Goal: Task Accomplishment & Management: Manage account settings

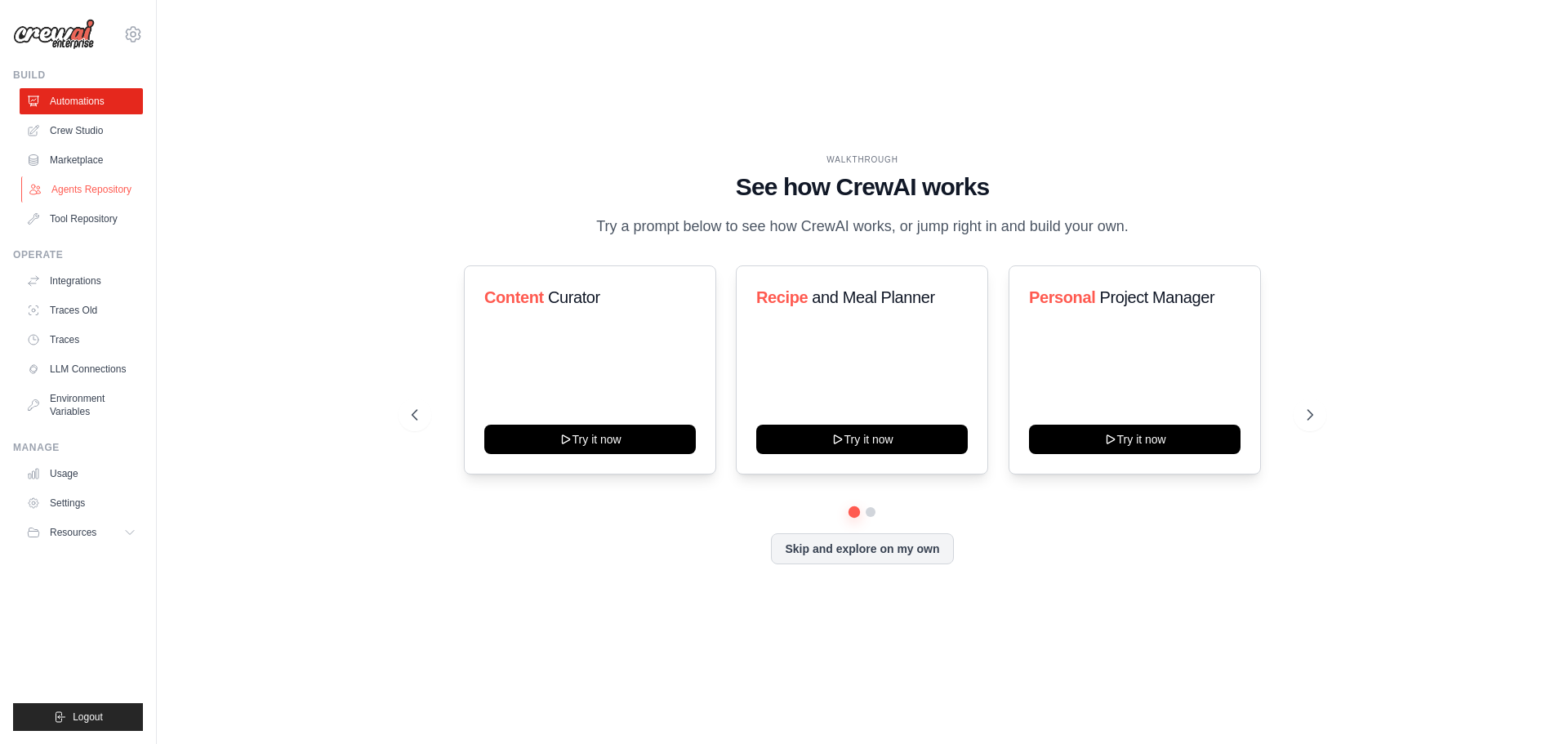
click at [84, 186] on link "Agents Repository" at bounding box center [83, 189] width 123 height 26
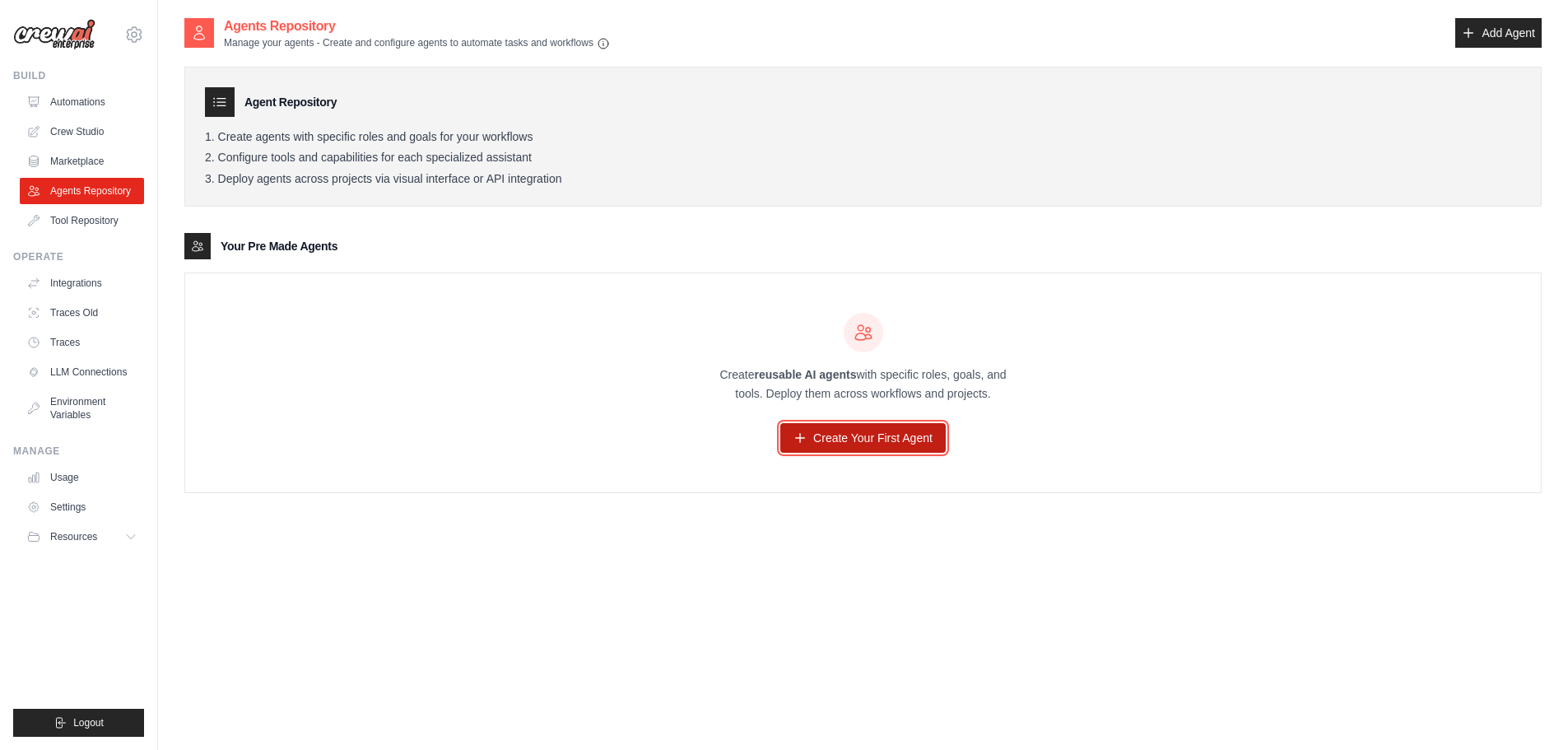
click at [831, 440] on link "Create Your First Agent" at bounding box center [863, 438] width 166 height 29
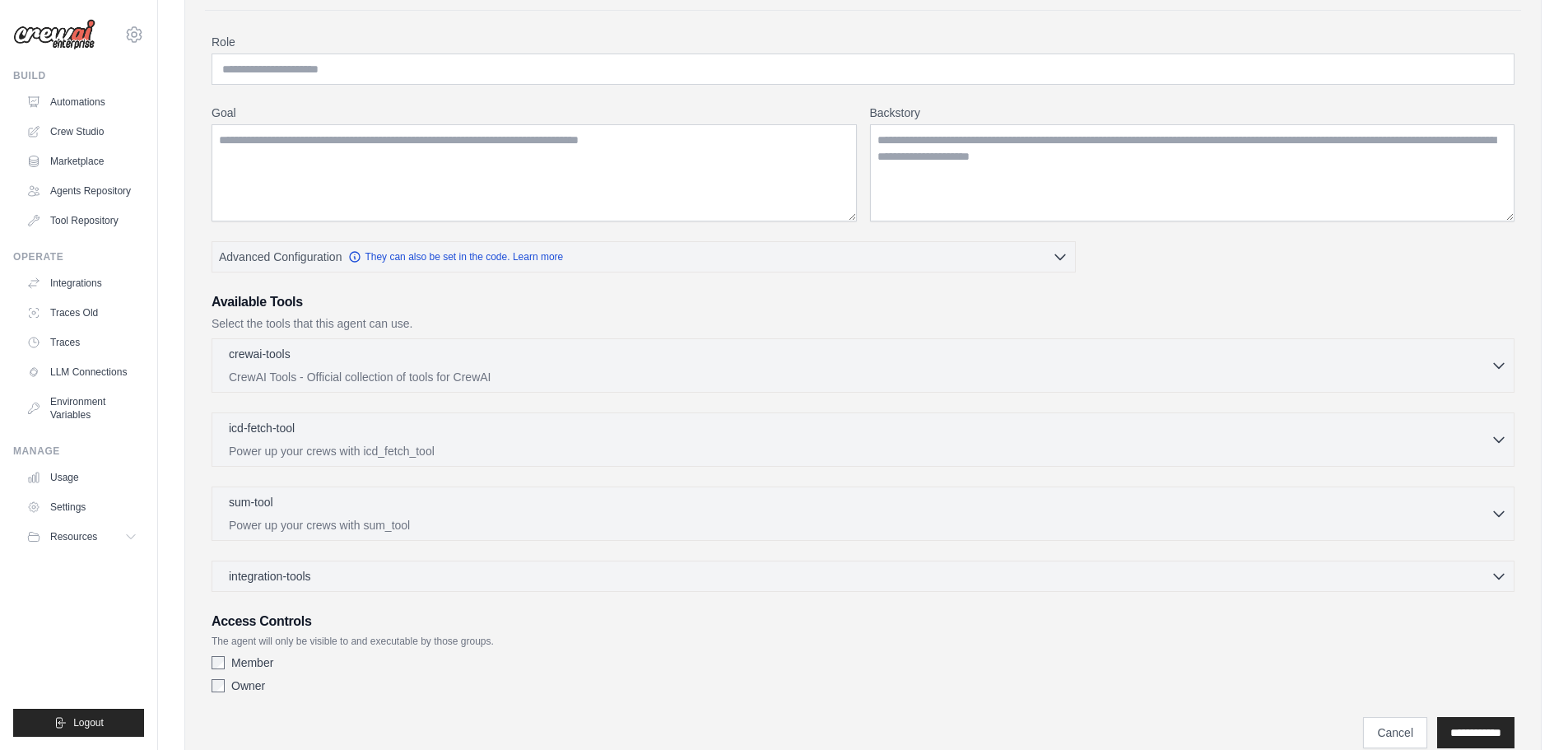
scroll to position [184, 0]
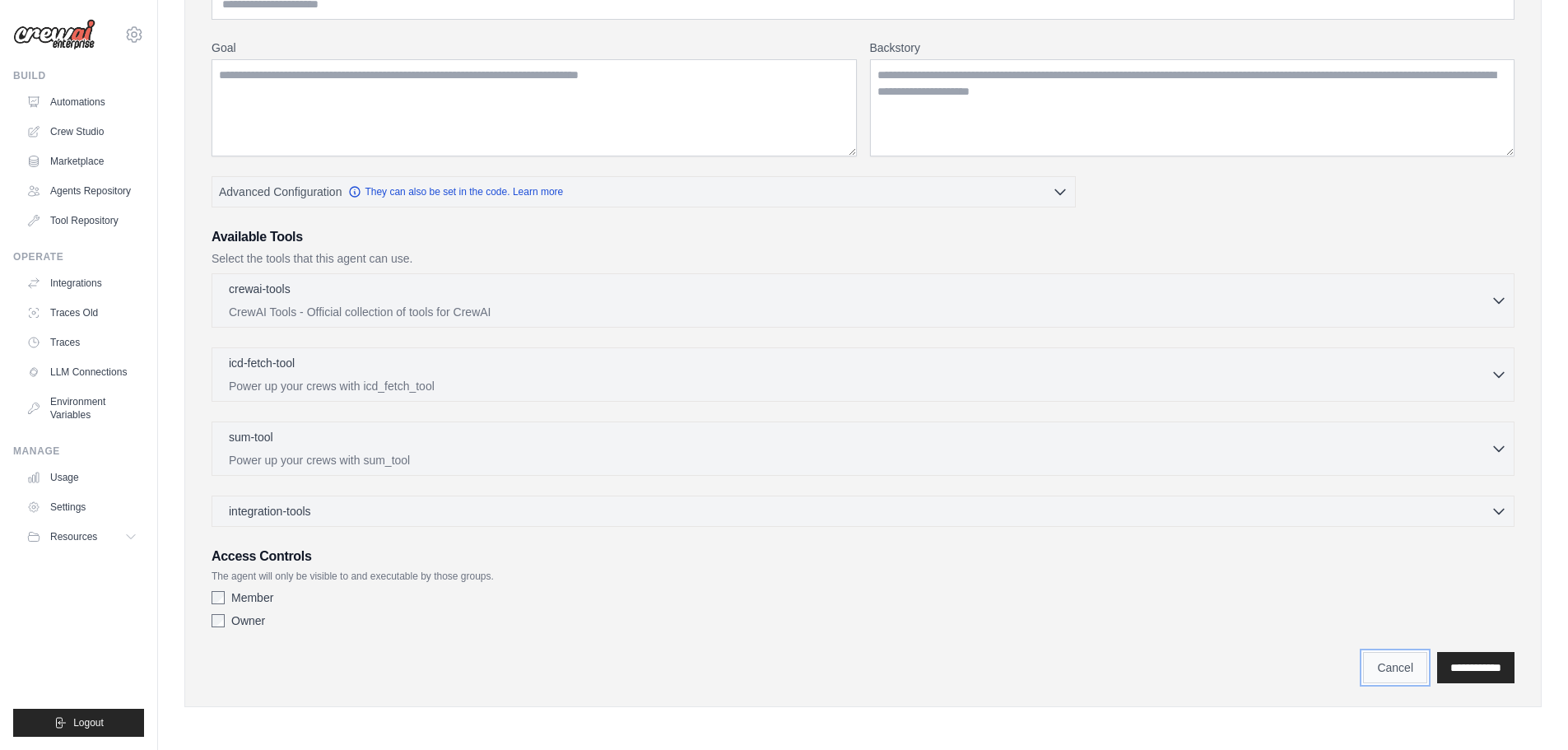
click at [1365, 663] on link "Cancel" at bounding box center [1396, 668] width 65 height 31
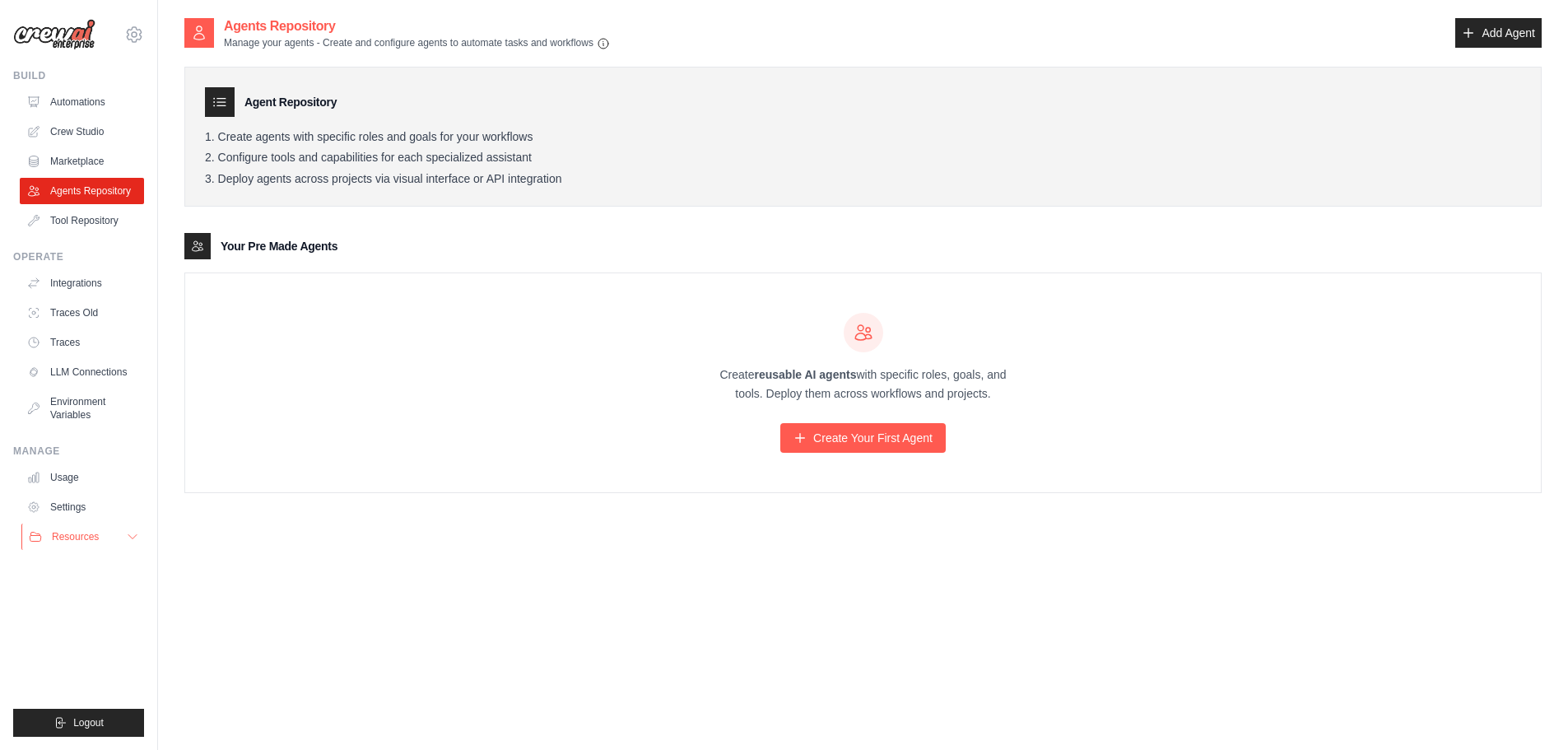
click at [135, 536] on icon at bounding box center [132, 537] width 8 height 4
click at [131, 534] on icon at bounding box center [132, 536] width 13 height 13
click at [52, 505] on link "Settings" at bounding box center [83, 506] width 124 height 26
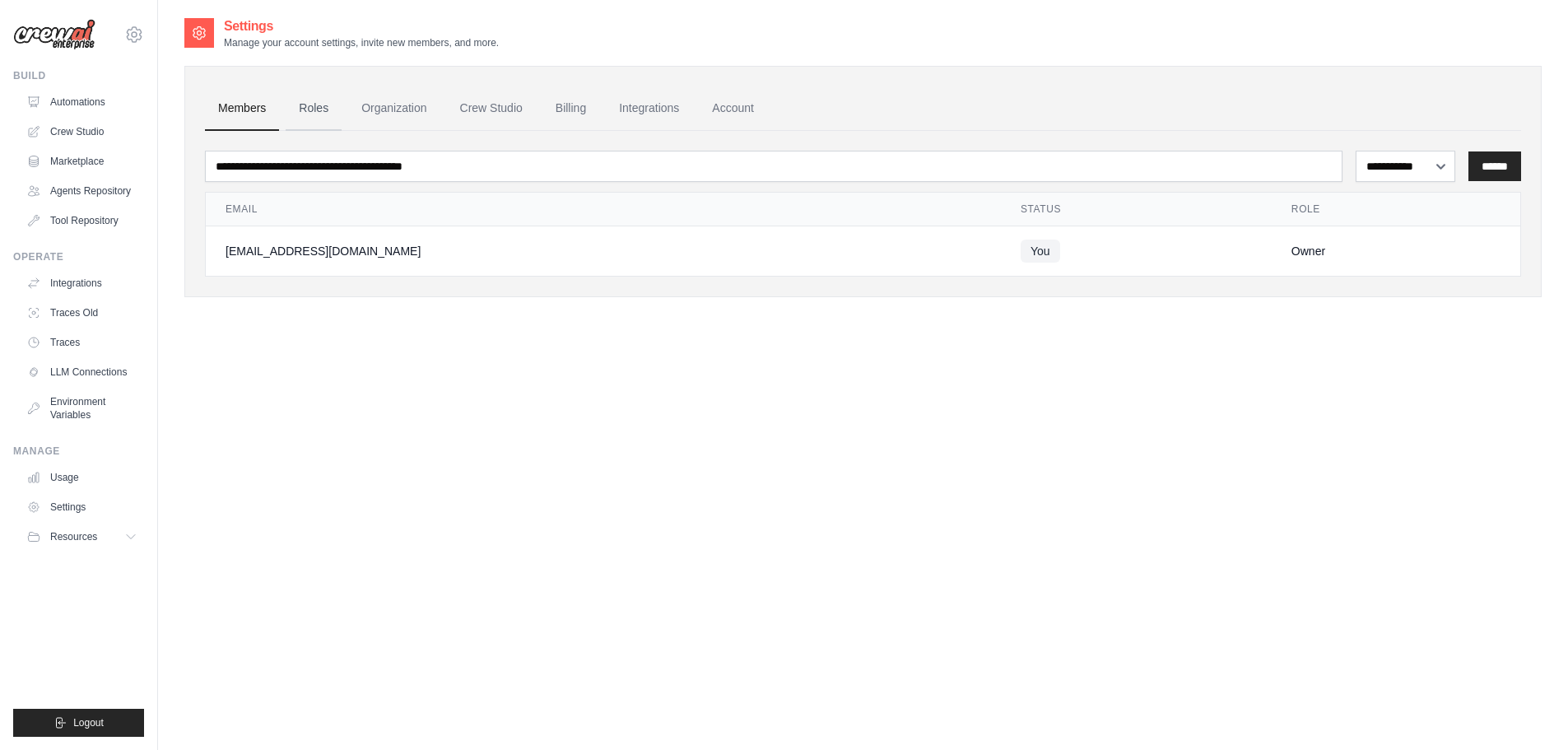
click at [304, 106] on link "Roles" at bounding box center [313, 108] width 56 height 44
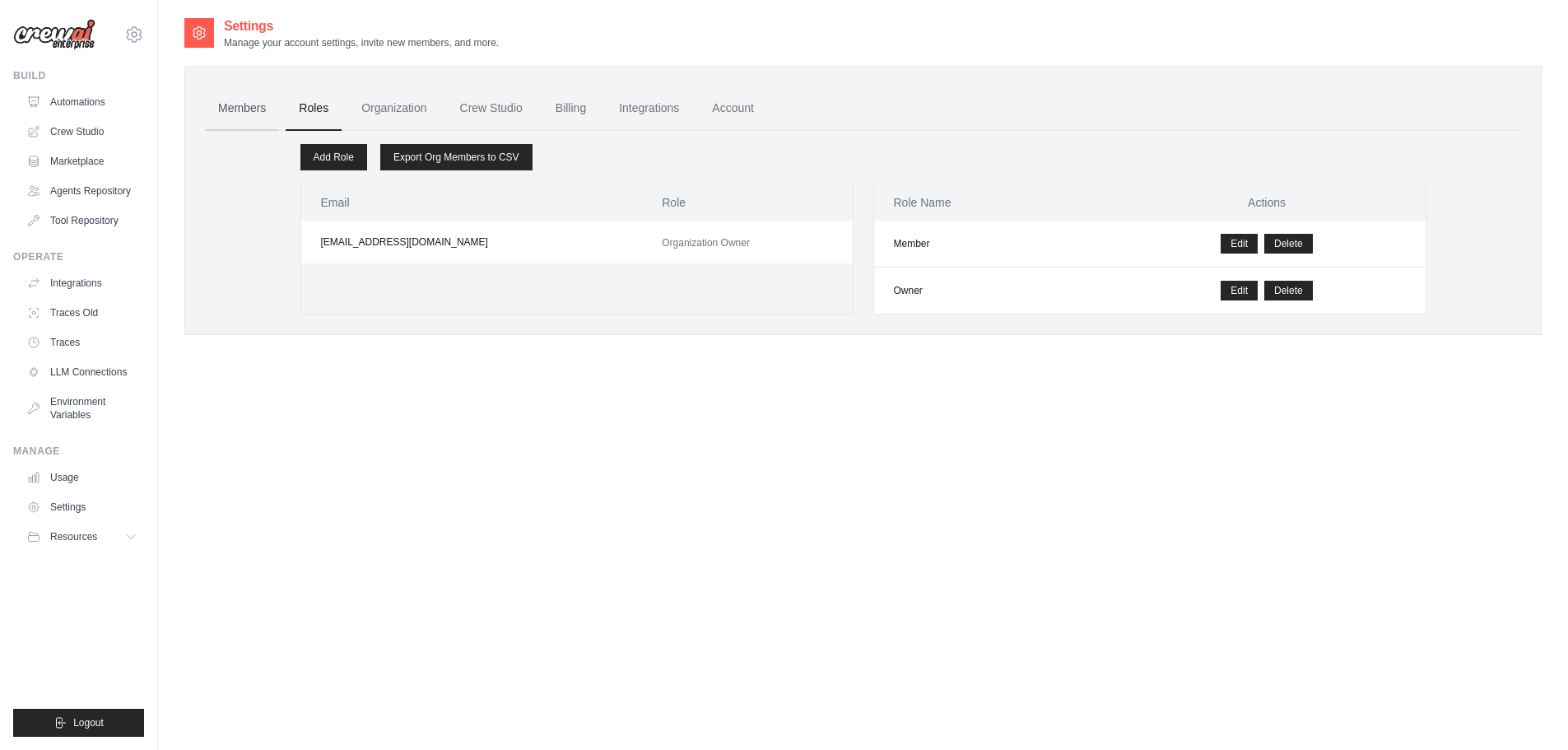
click at [246, 106] on link "Members" at bounding box center [242, 108] width 74 height 44
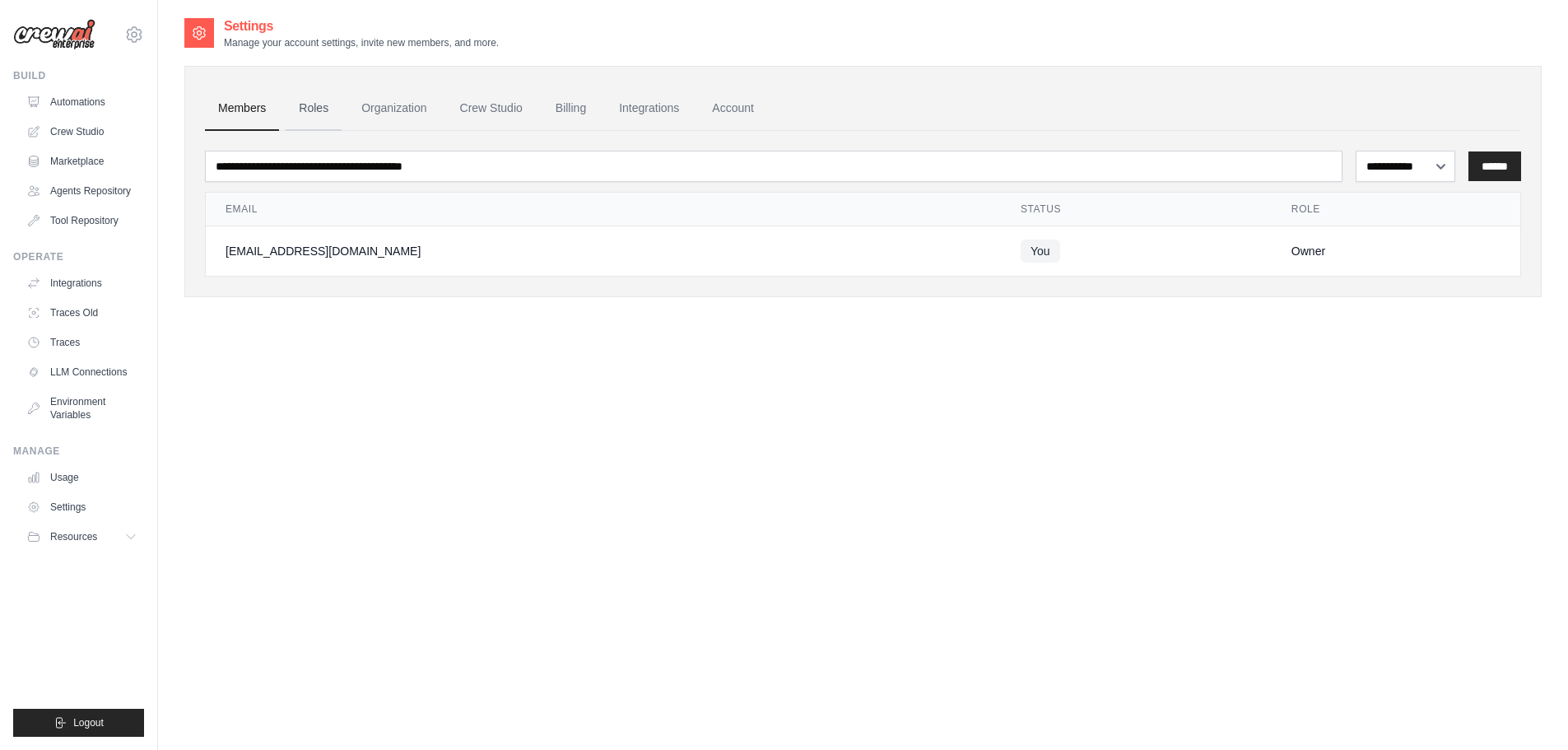
click at [314, 111] on link "Roles" at bounding box center [313, 108] width 56 height 44
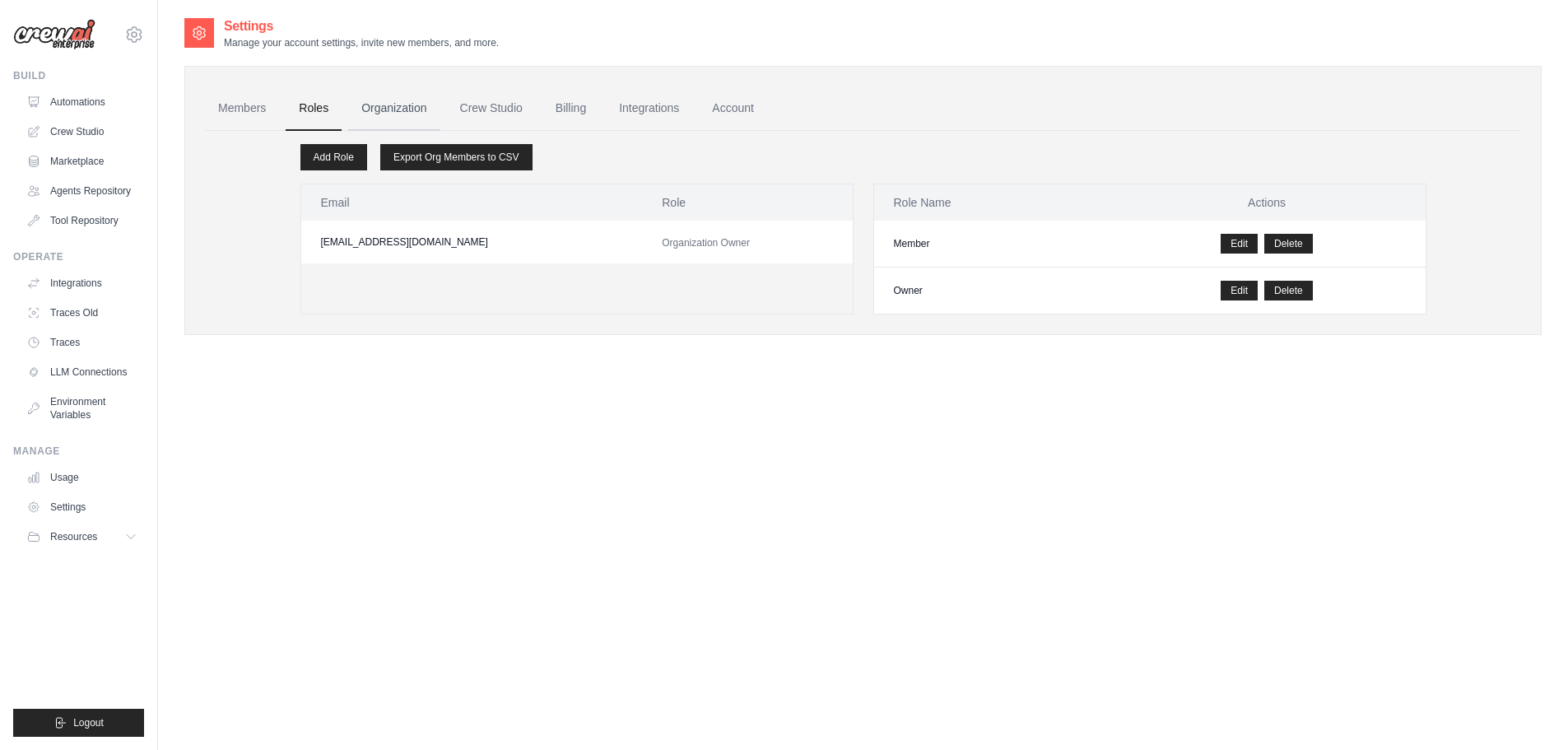
click at [379, 112] on link "Organization" at bounding box center [394, 108] width 91 height 44
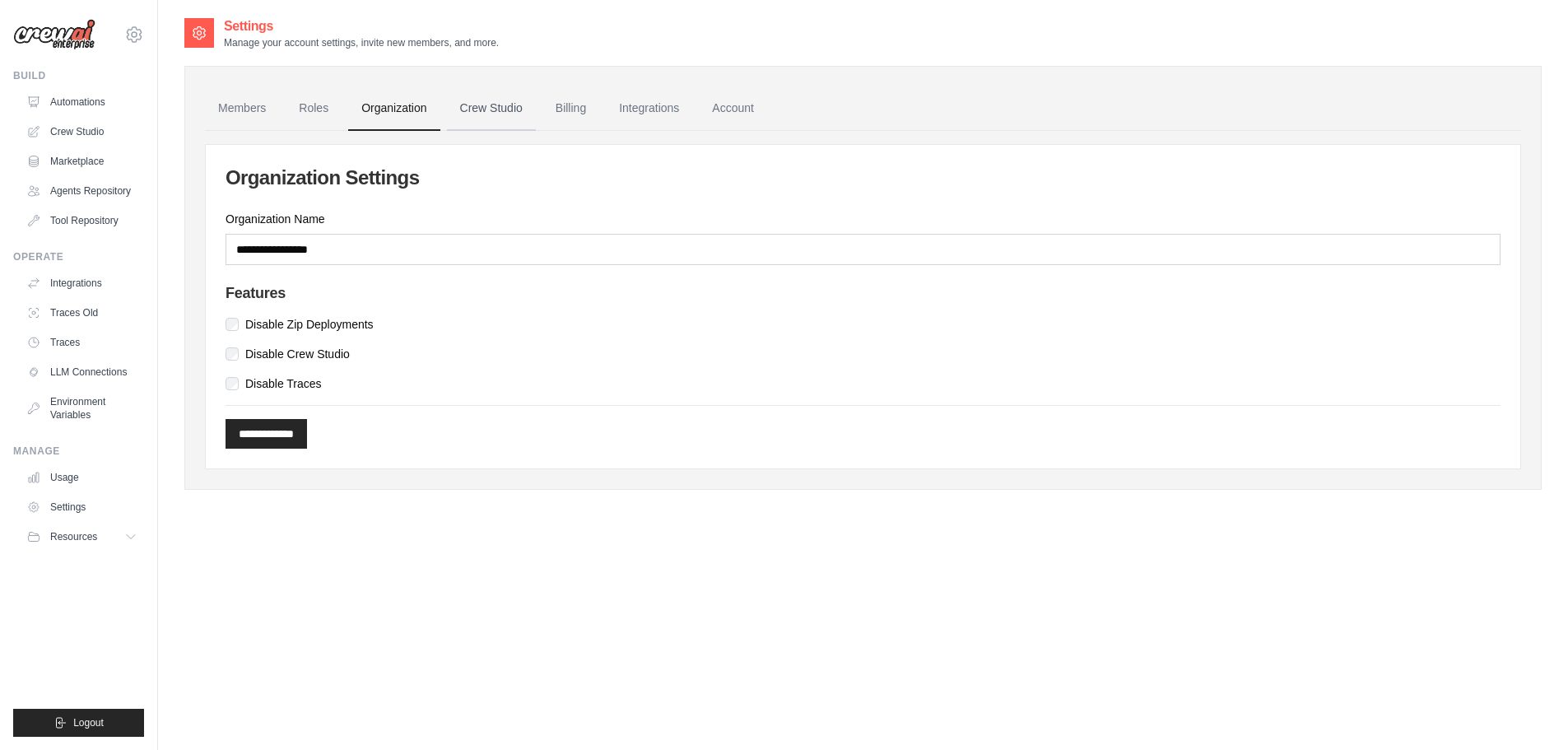
click at [506, 102] on link "Crew Studio" at bounding box center [491, 108] width 89 height 44
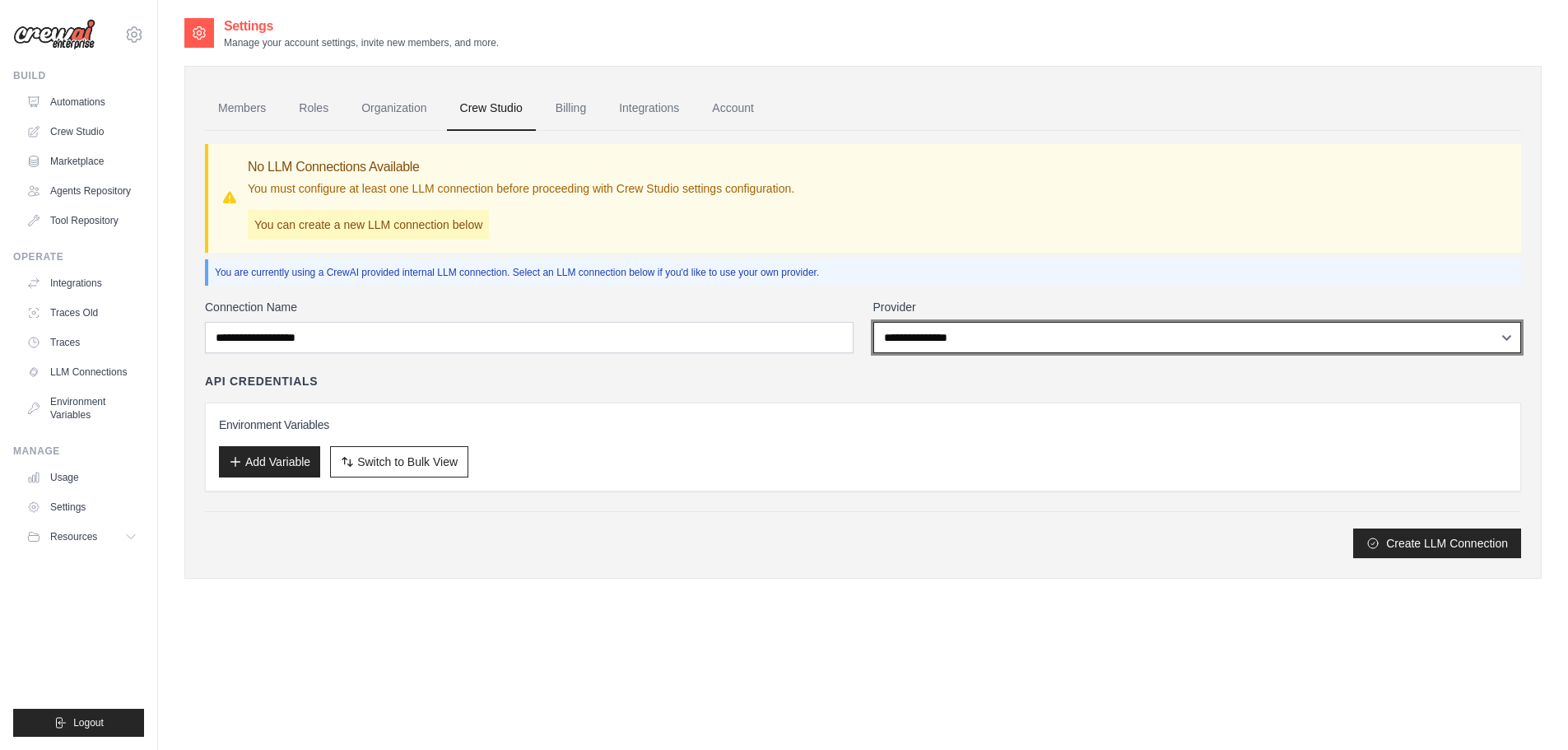
click at [1018, 338] on select "**********" at bounding box center [1198, 338] width 648 height 31
click at [1002, 338] on select "**********" at bounding box center [1198, 338] width 648 height 31
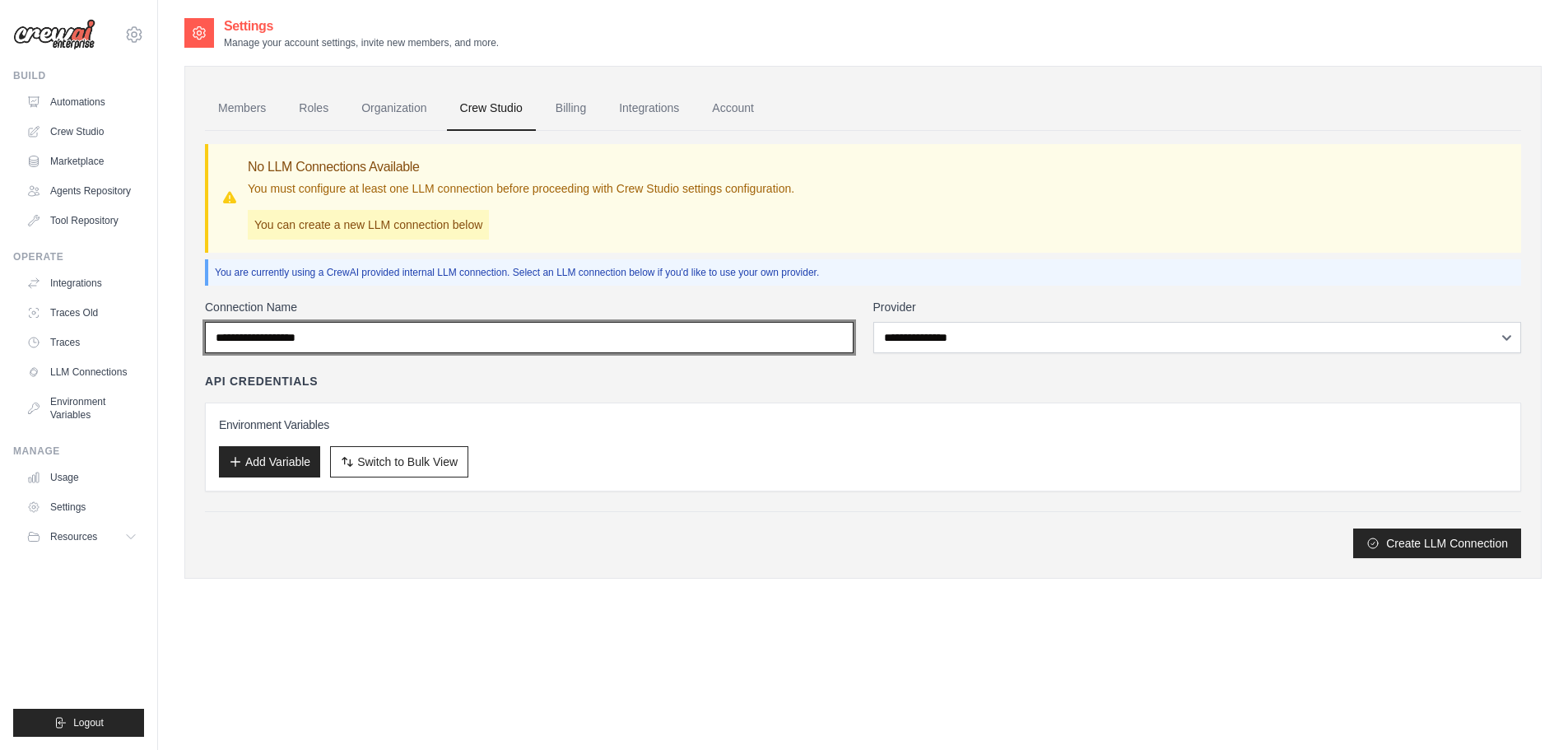
click at [813, 341] on input "Connection Name" at bounding box center [529, 338] width 648 height 31
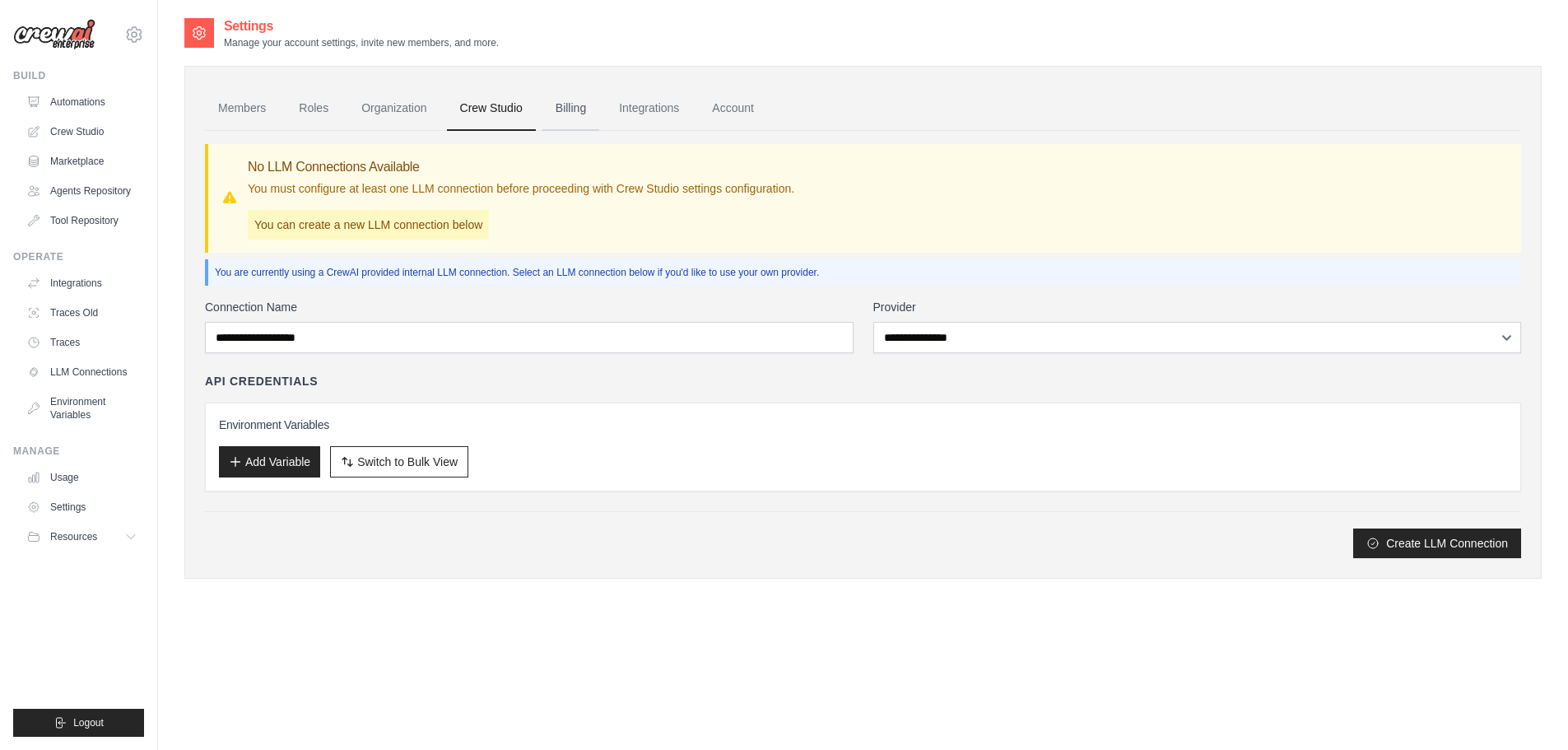
click at [562, 112] on link "Billing" at bounding box center [571, 108] width 57 height 44
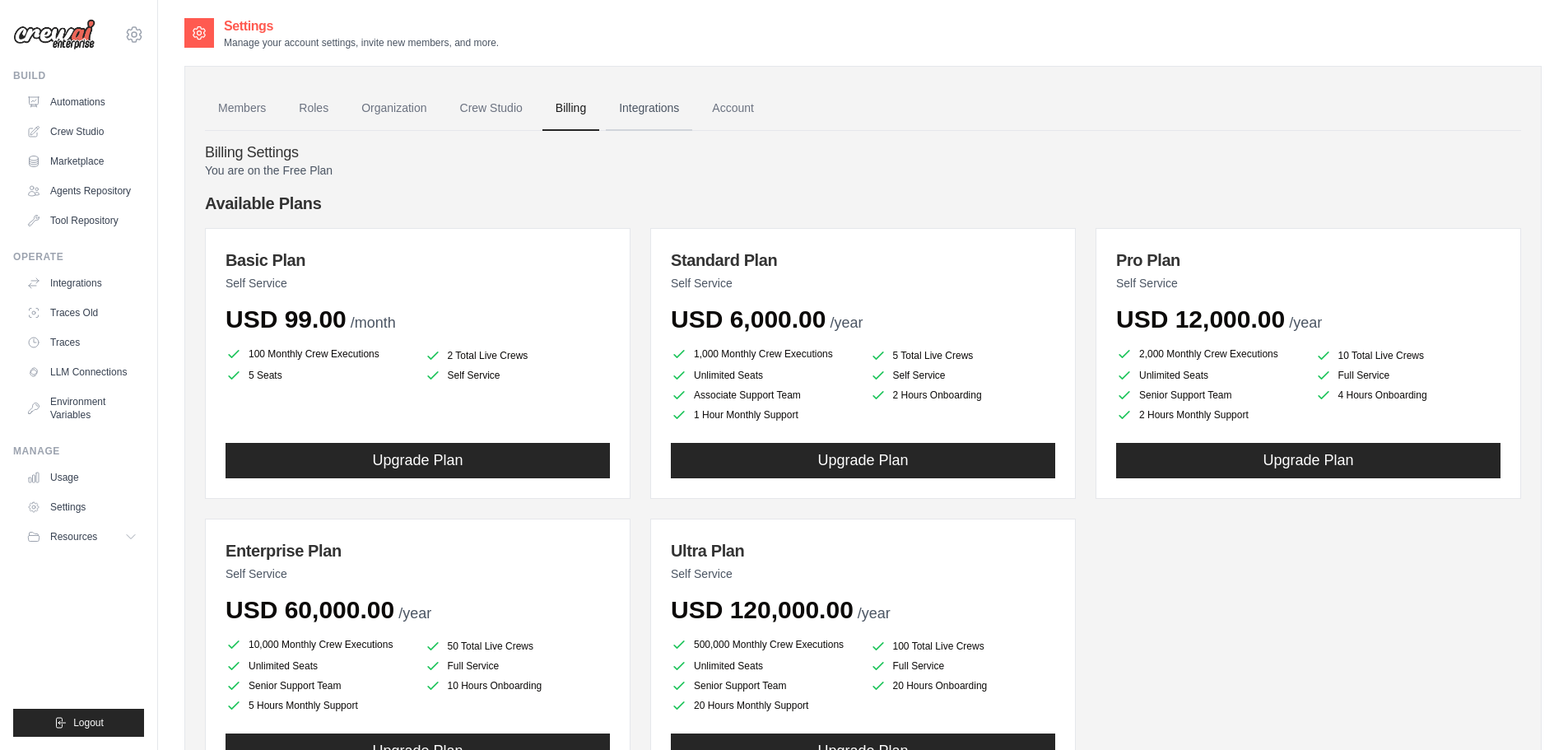
click at [647, 111] on link "Integrations" at bounding box center [649, 108] width 86 height 44
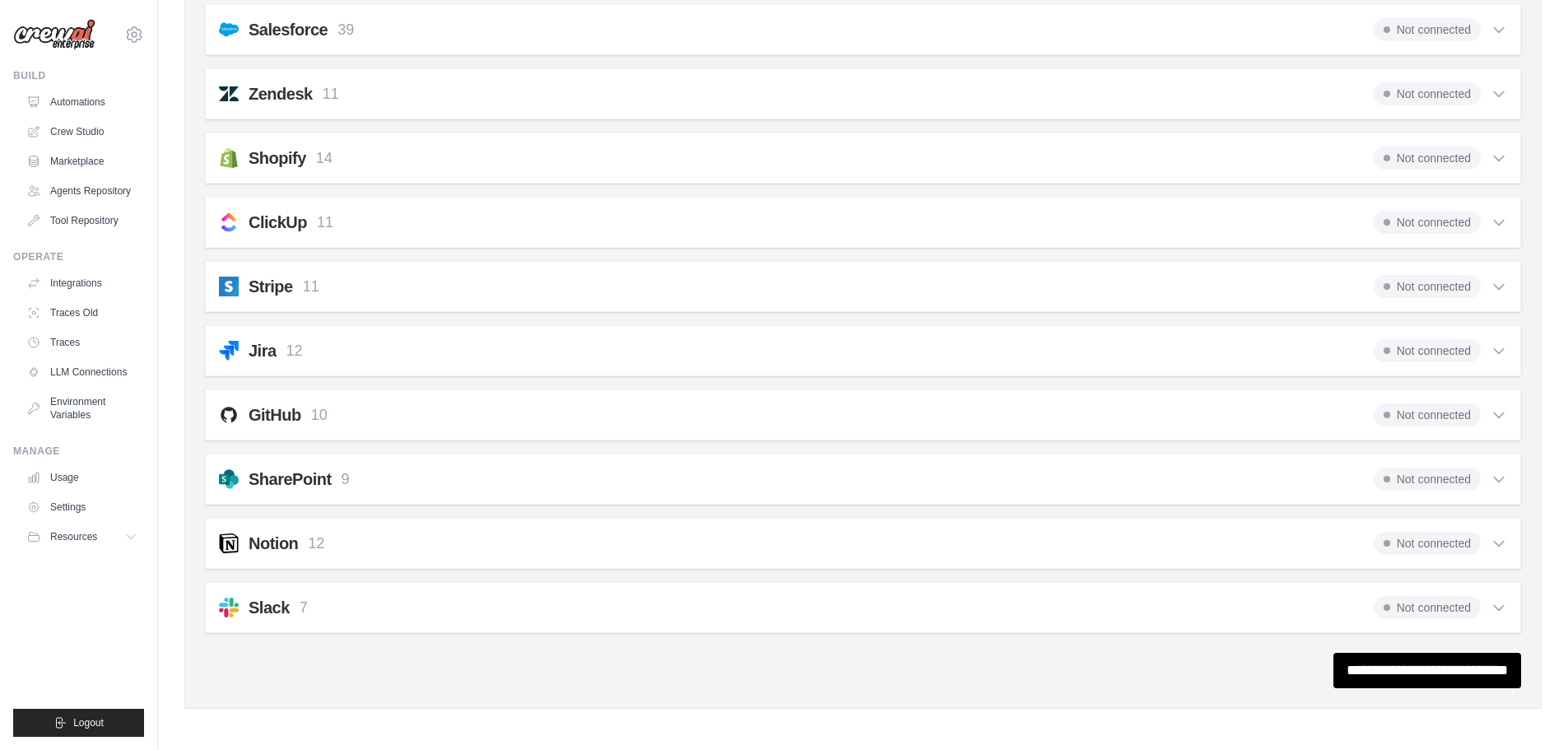
scroll to position [1126, 0]
click at [1498, 412] on icon at bounding box center [1498, 413] width 17 height 17
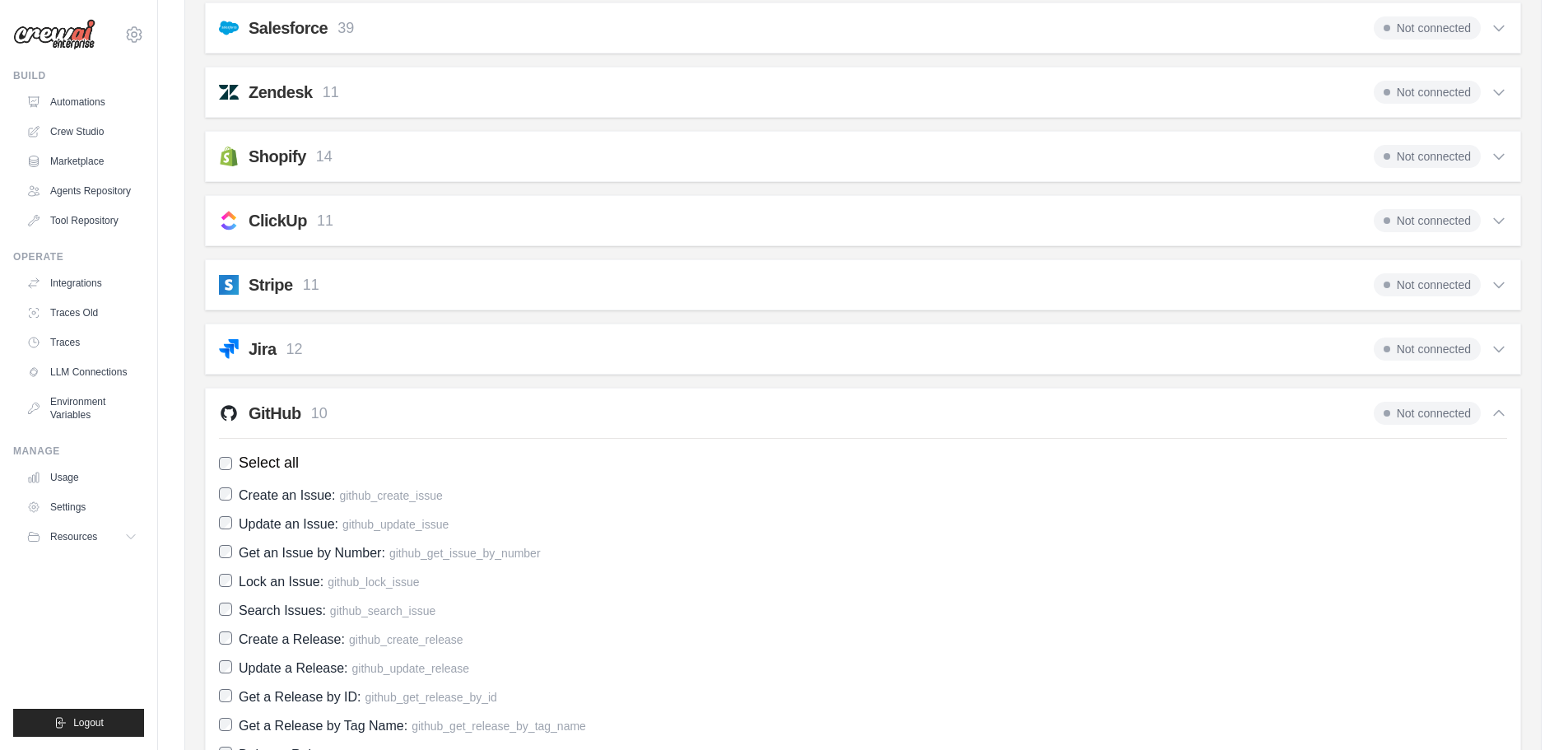
click at [1498, 412] on icon at bounding box center [1498, 413] width 17 height 17
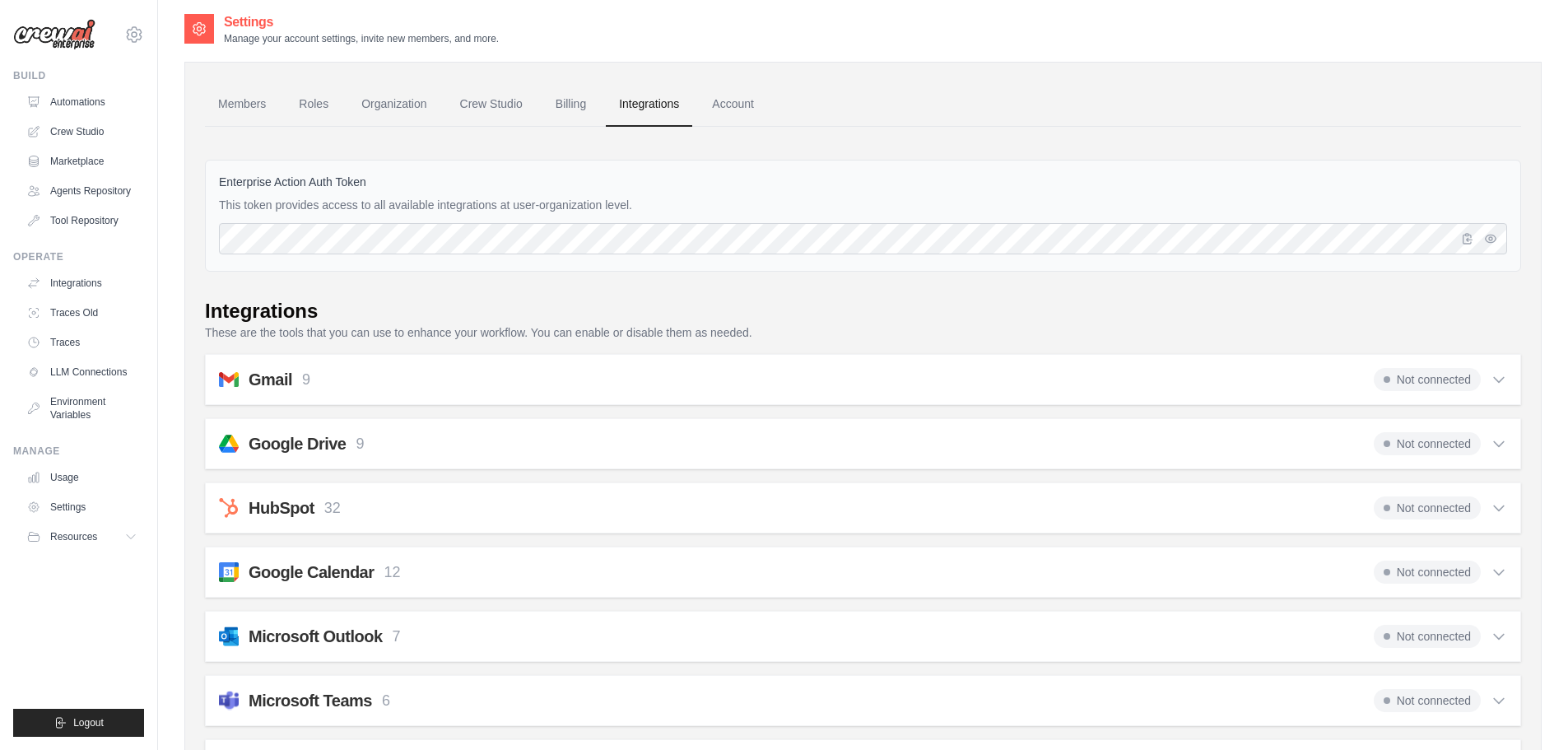
scroll to position [0, 0]
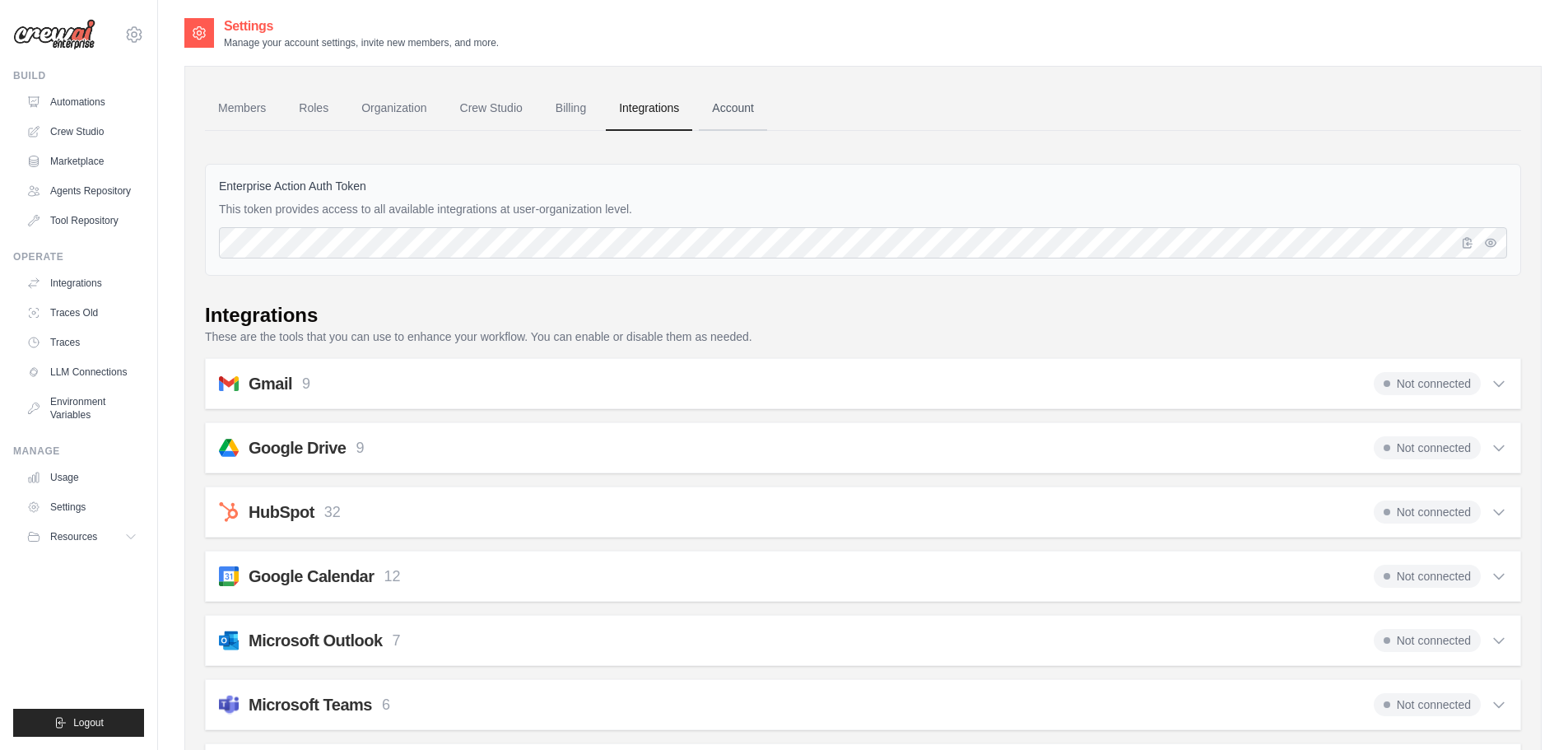
click at [750, 109] on link "Account" at bounding box center [734, 108] width 69 height 44
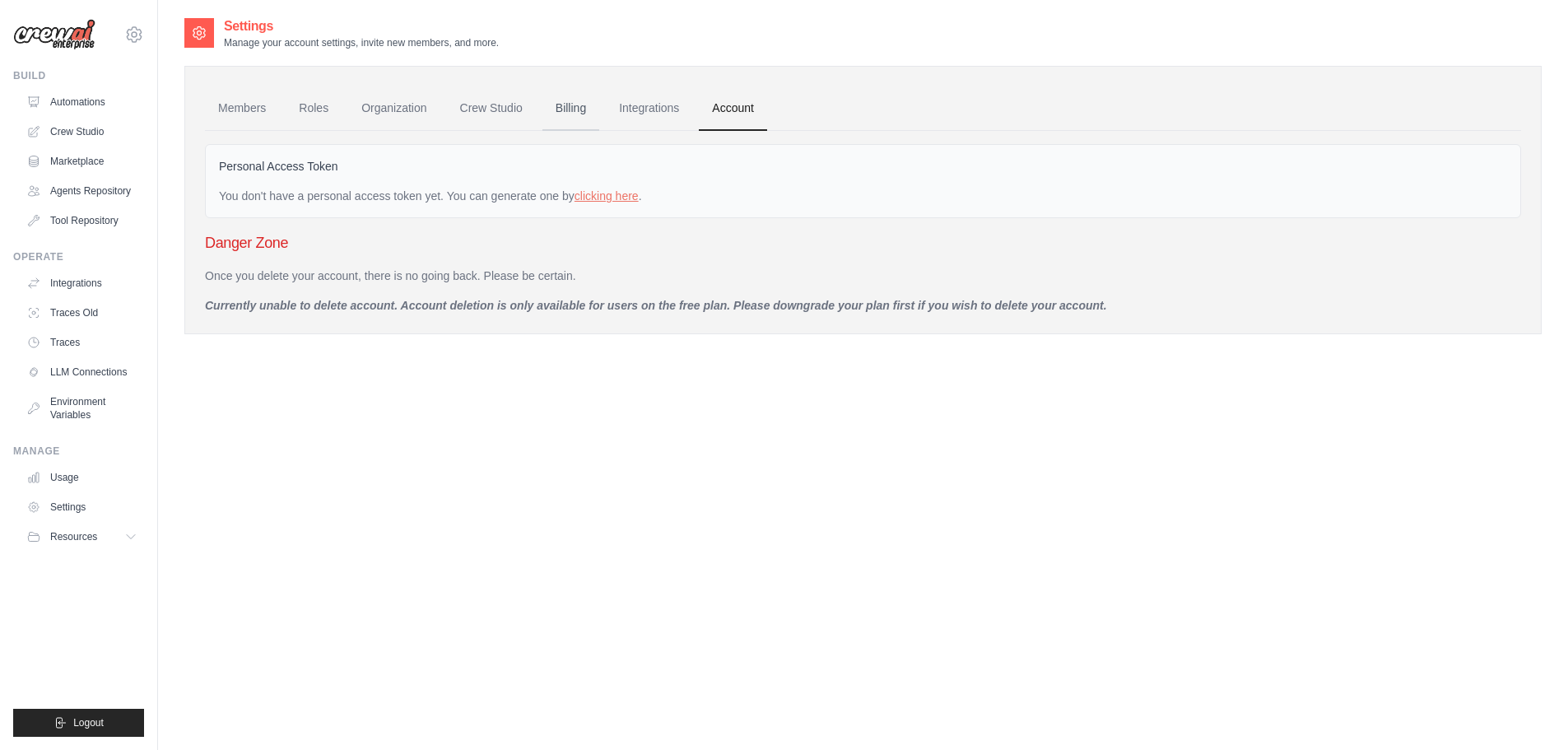
click at [573, 106] on link "Billing" at bounding box center [571, 108] width 57 height 44
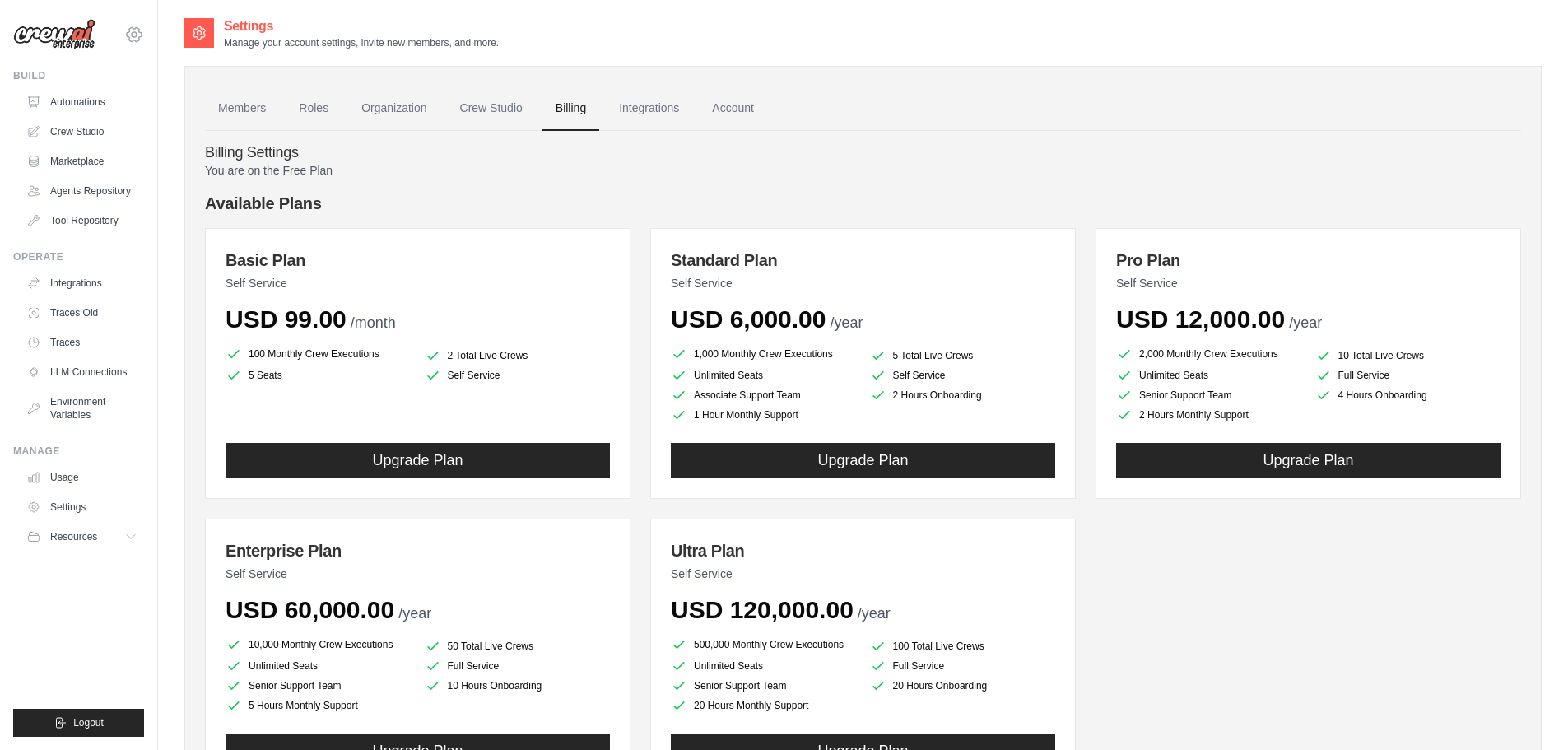
click at [142, 30] on icon at bounding box center [134, 34] width 20 height 20
click at [148, 102] on icon at bounding box center [147, 101] width 13 height 13
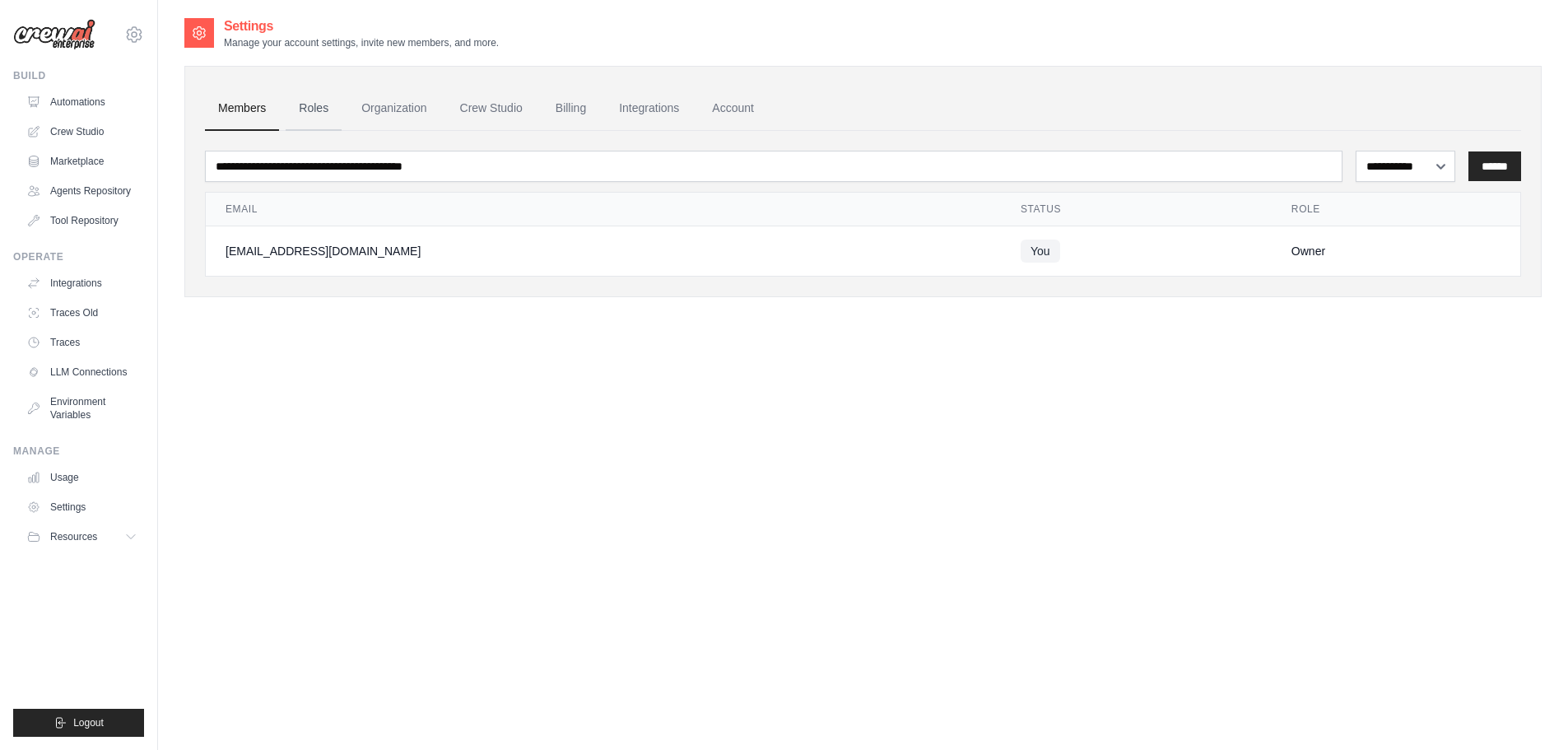
click at [328, 106] on link "Roles" at bounding box center [313, 108] width 56 height 44
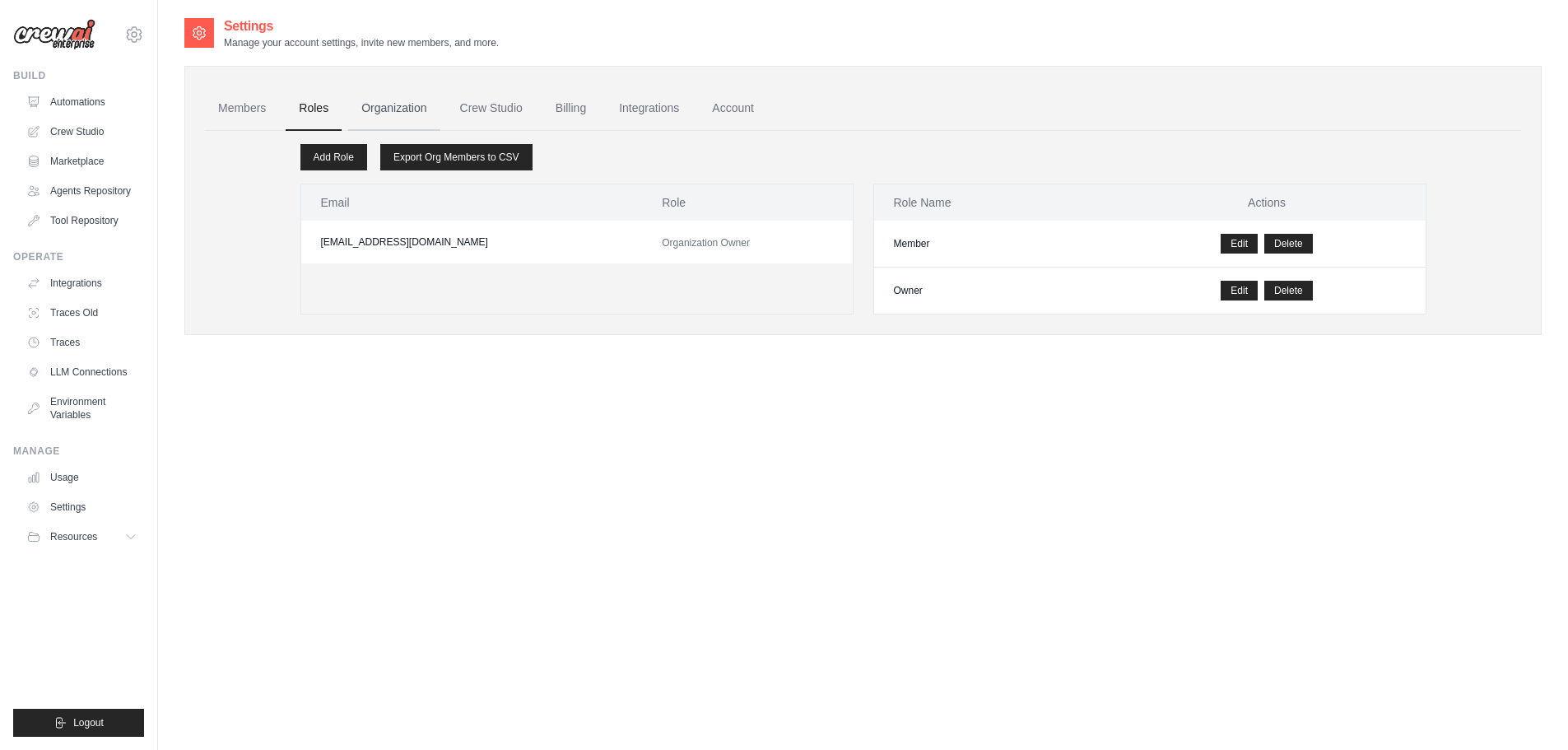
click at [379, 102] on link "Organization" at bounding box center [394, 108] width 91 height 44
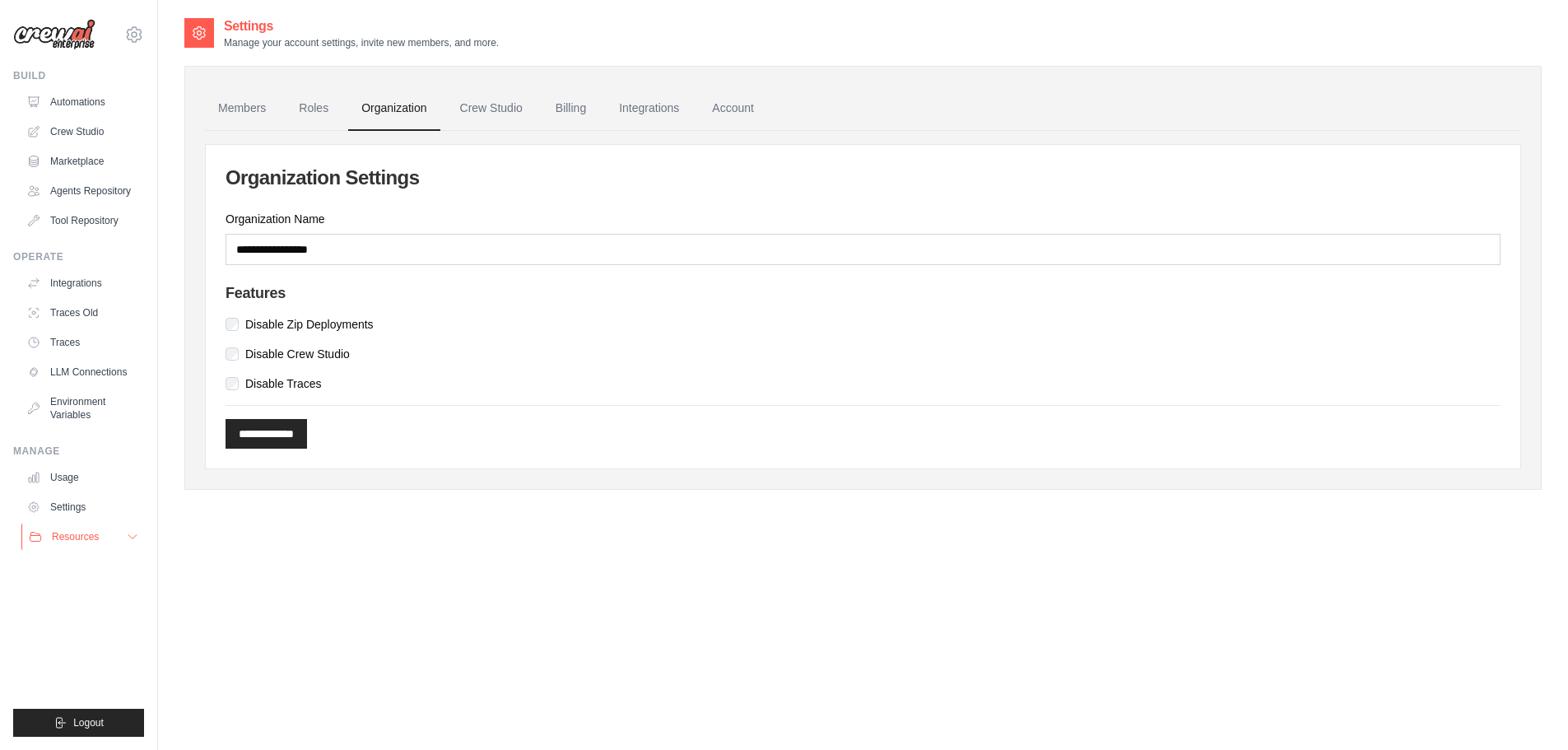
click at [60, 539] on span "Resources" at bounding box center [75, 536] width 47 height 13
click at [69, 503] on link "Settings" at bounding box center [83, 506] width 124 height 26
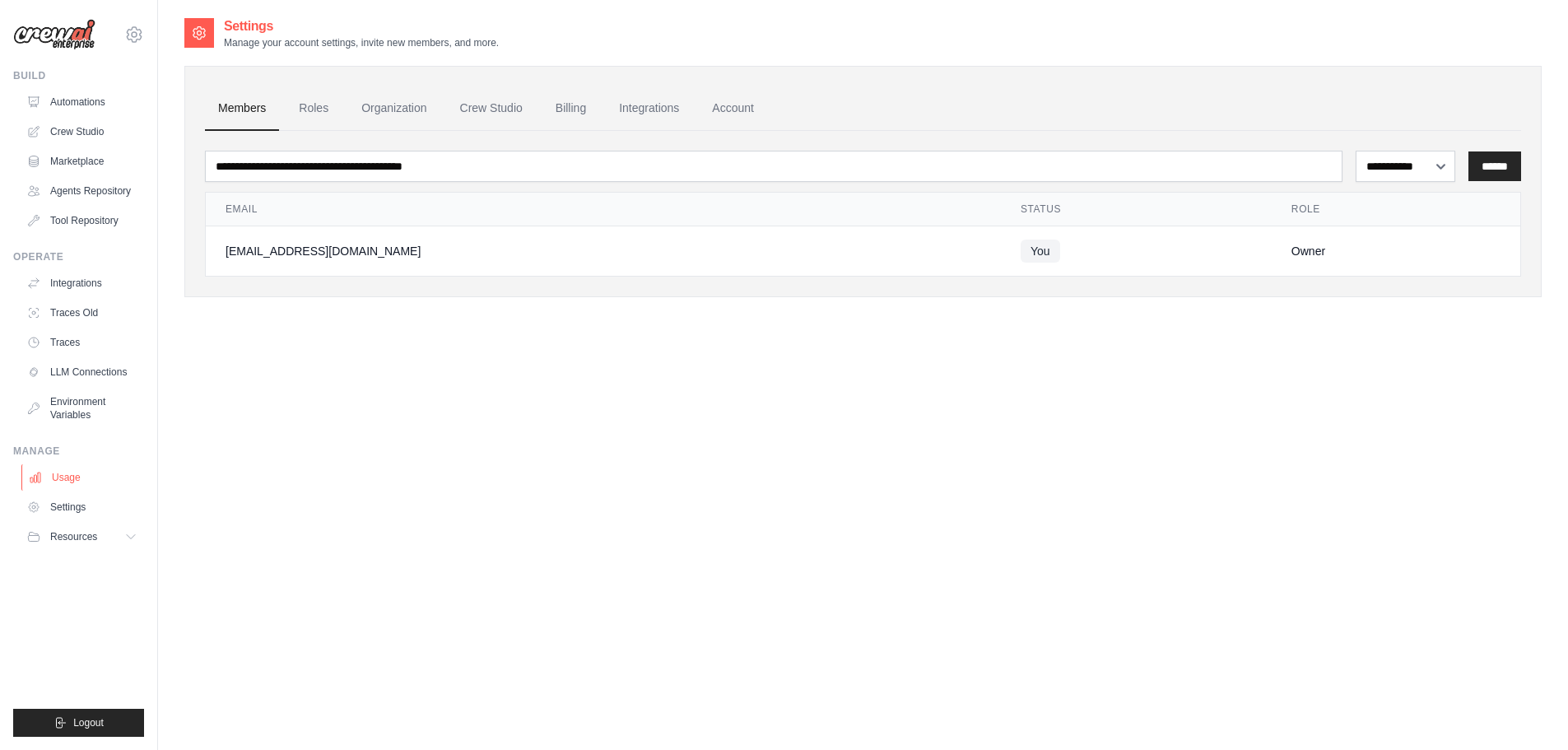
click at [68, 474] on link "Usage" at bounding box center [83, 477] width 124 height 26
